Goal: Find specific page/section: Find specific page/section

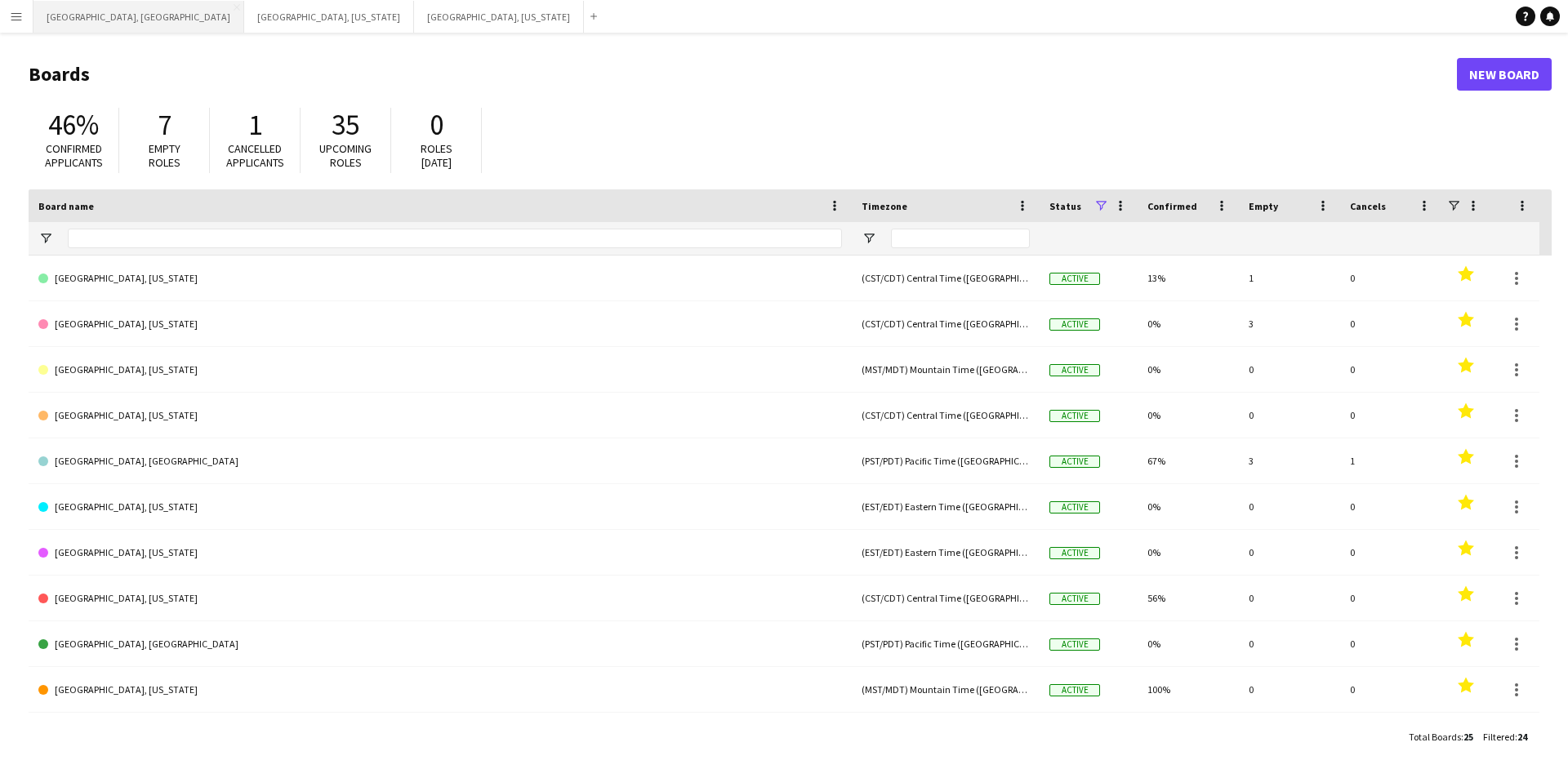
click at [77, 26] on button "[GEOGRAPHIC_DATA], [GEOGRAPHIC_DATA] Close" at bounding box center [138, 17] width 210 height 32
